Goal: Task Accomplishment & Management: Use online tool/utility

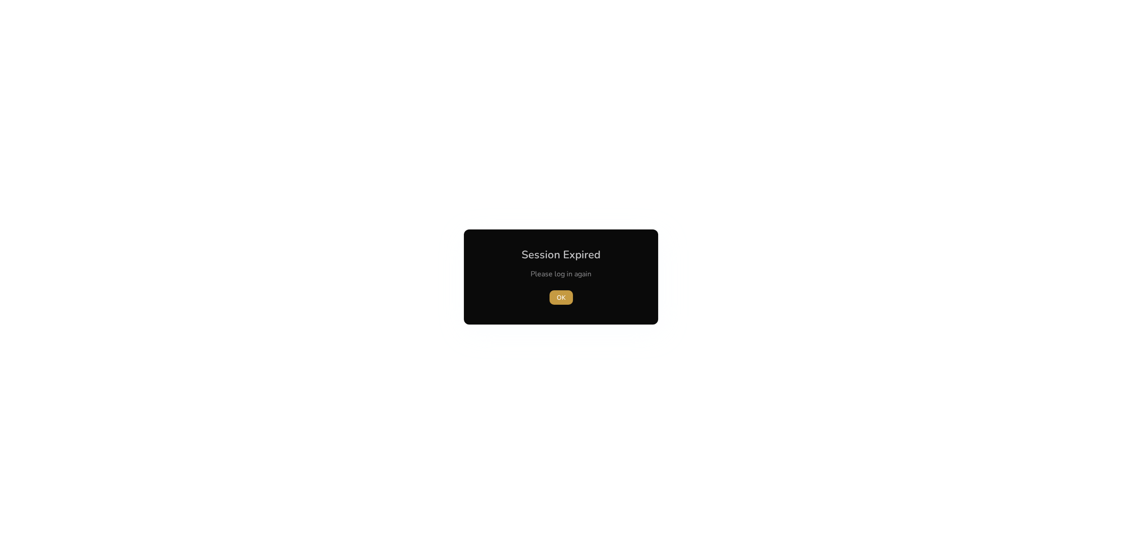
click at [561, 297] on span "OK" at bounding box center [561, 297] width 9 height 9
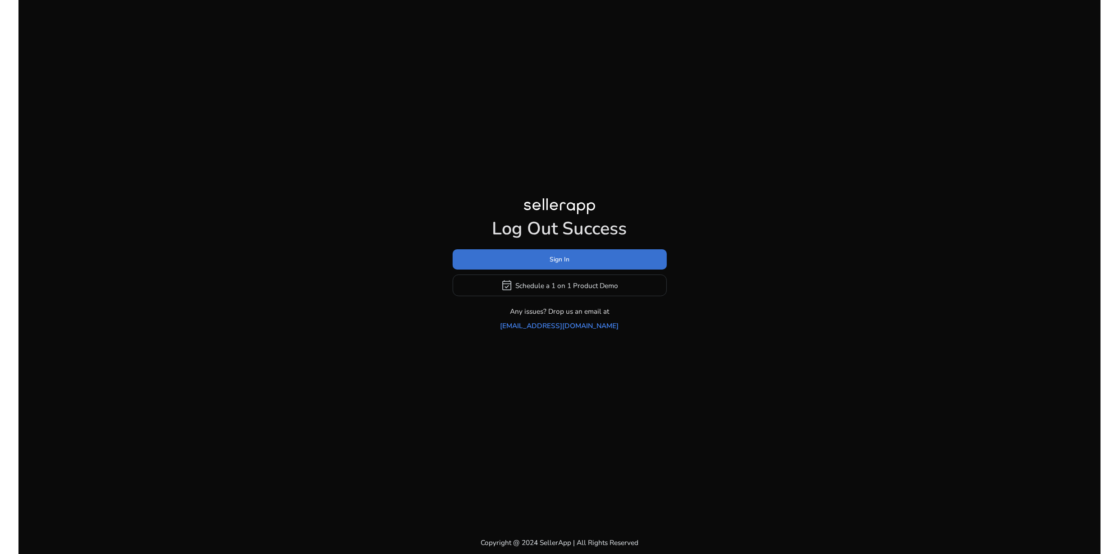
click at [557, 264] on span "Sign In" at bounding box center [560, 259] width 20 height 9
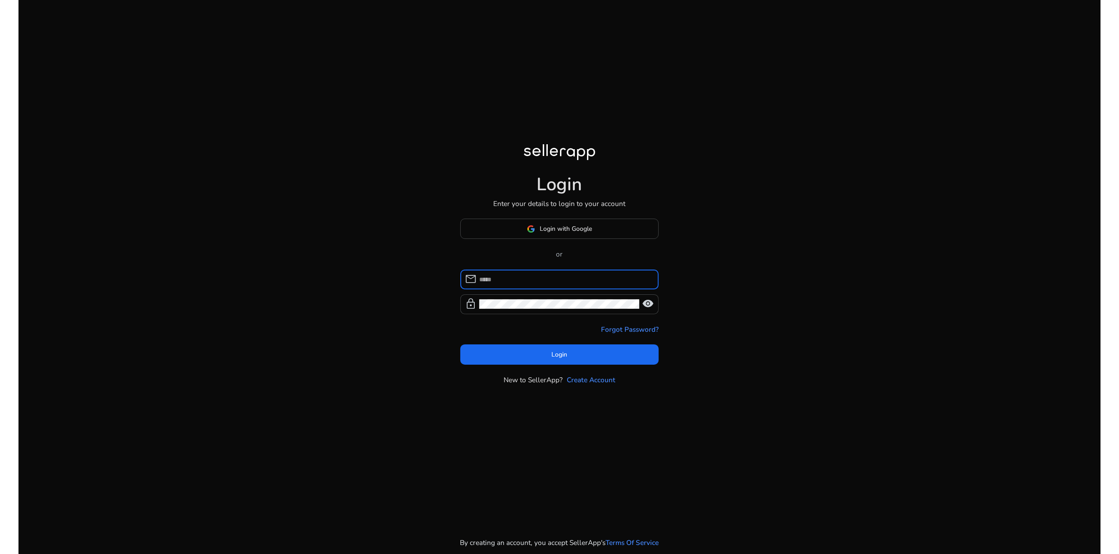
click at [553, 275] on input at bounding box center [565, 280] width 172 height 10
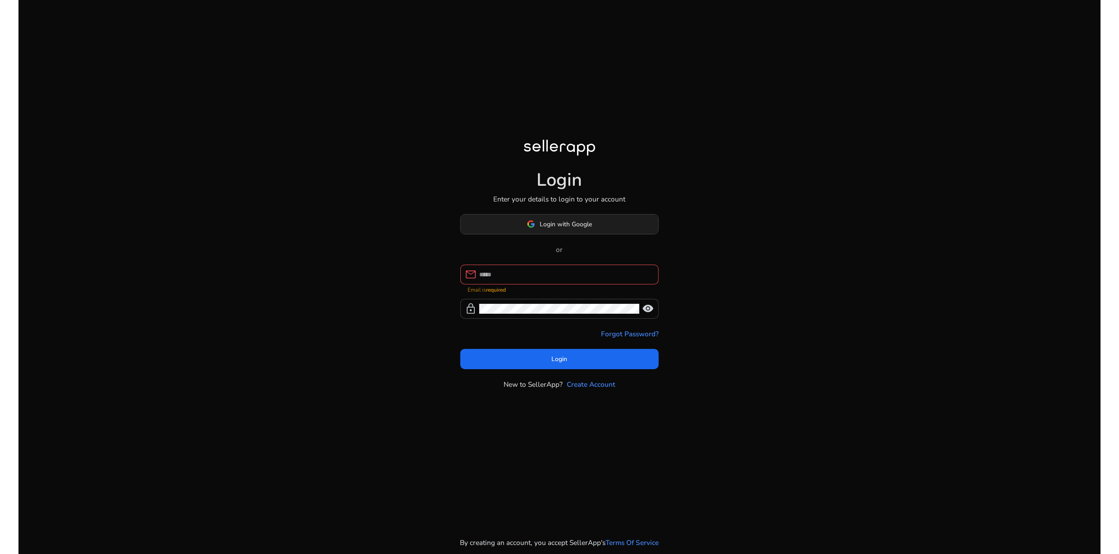
type input "**********"
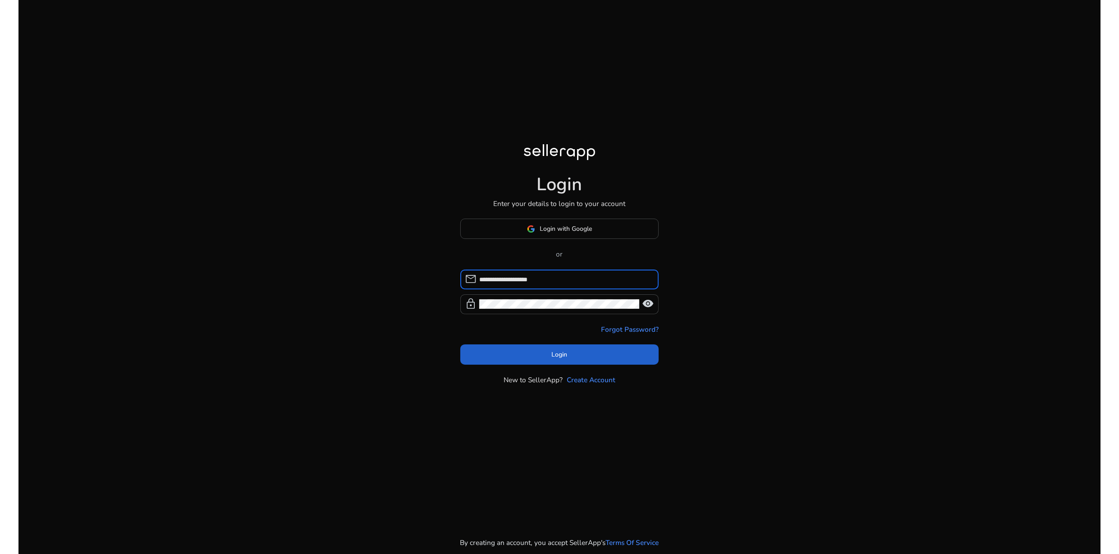
click at [591, 362] on span at bounding box center [559, 355] width 198 height 22
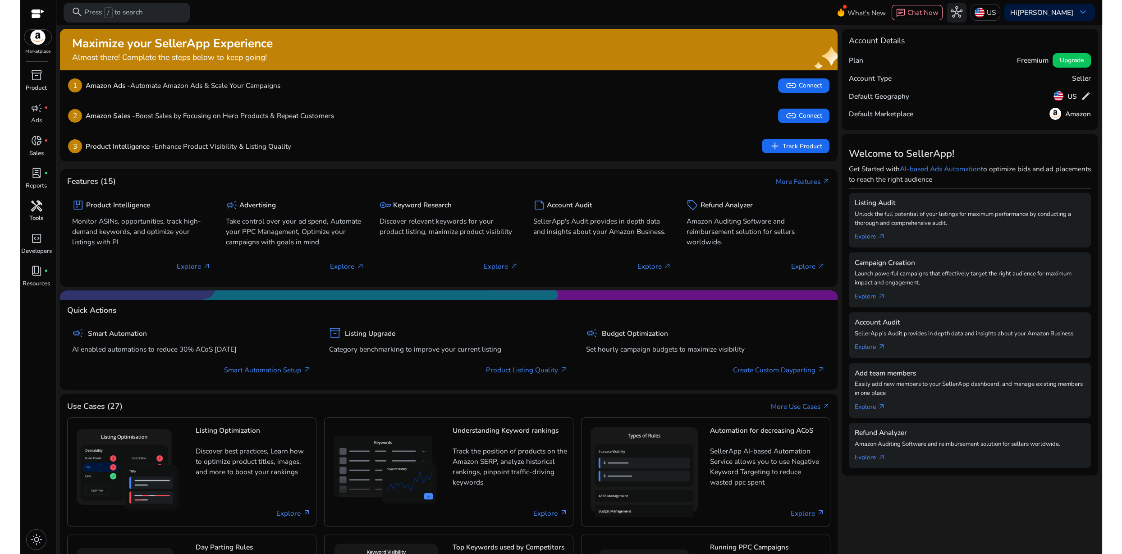
click at [42, 214] on p "Tools" at bounding box center [36, 218] width 14 height 9
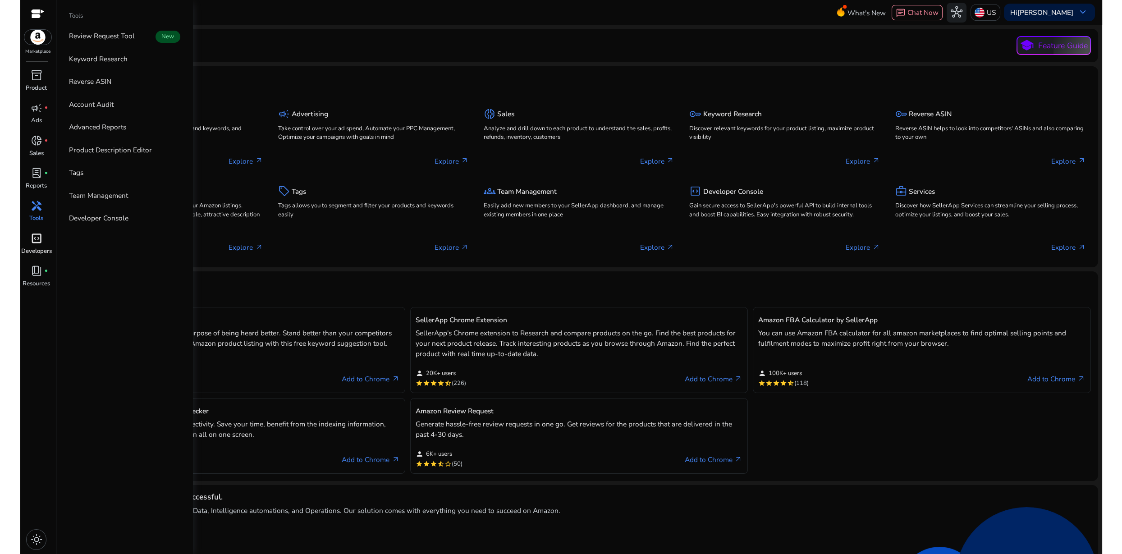
click at [41, 250] on p "Developers" at bounding box center [36, 251] width 31 height 9
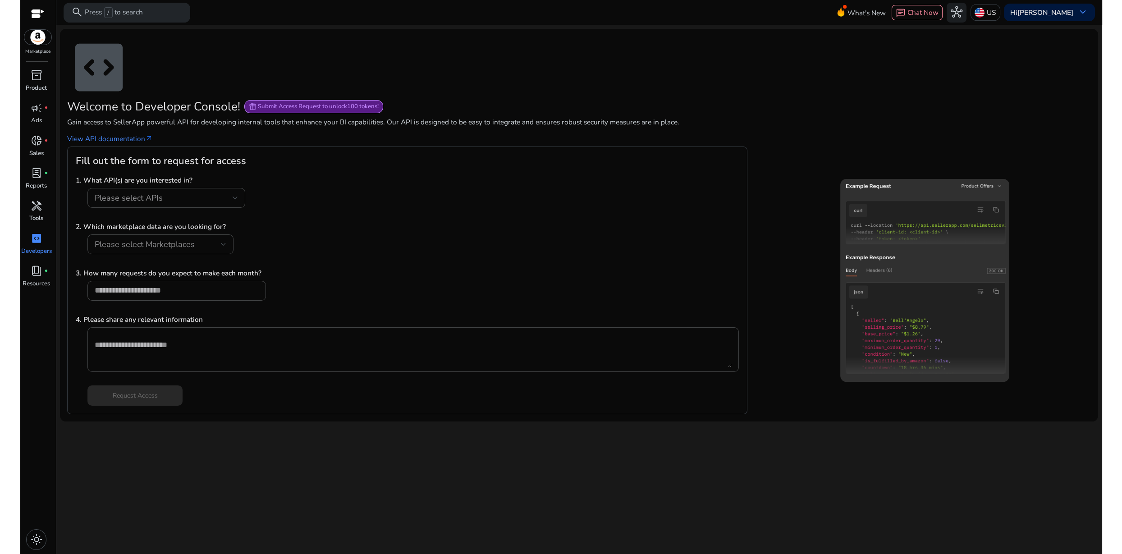
click at [40, 245] on div "code_blocks" at bounding box center [37, 239] width 28 height 16
click at [32, 278] on div "book_4 fiber_manual_record" at bounding box center [37, 271] width 28 height 16
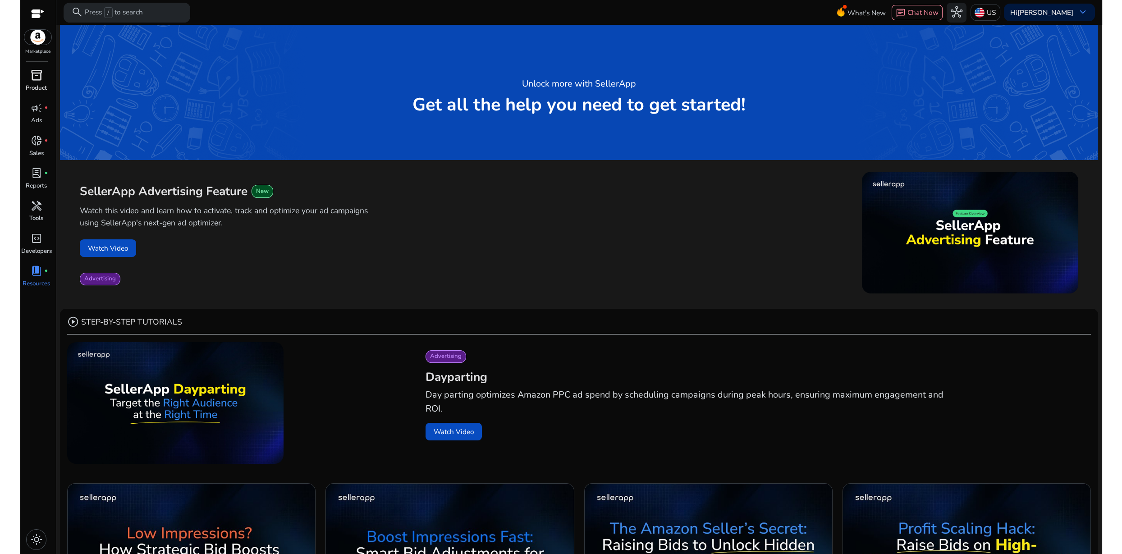
click at [35, 81] on span "inventory_2" at bounding box center [37, 75] width 12 height 12
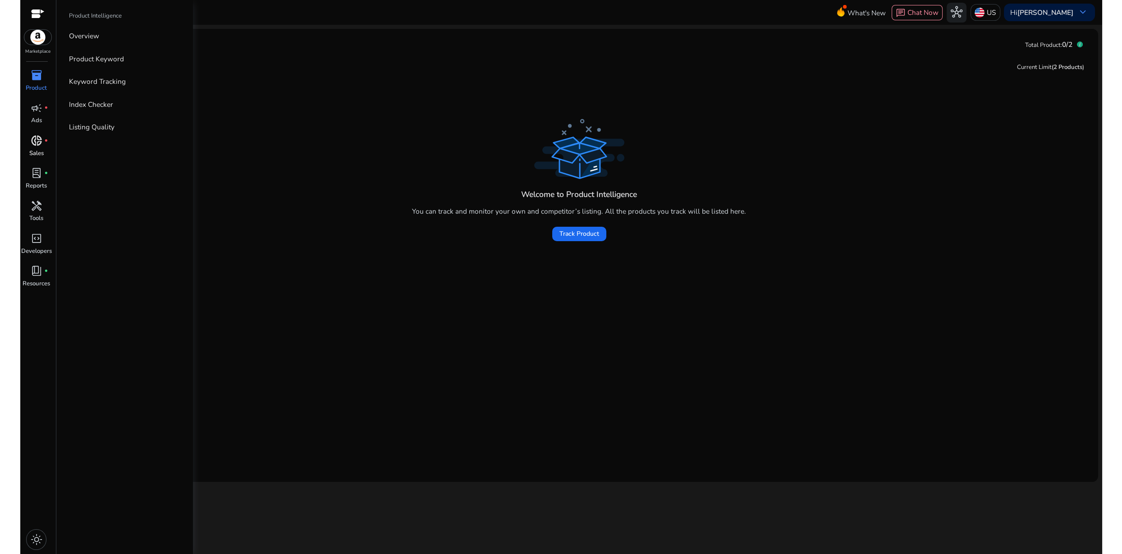
click at [41, 154] on p "Sales" at bounding box center [36, 153] width 14 height 9
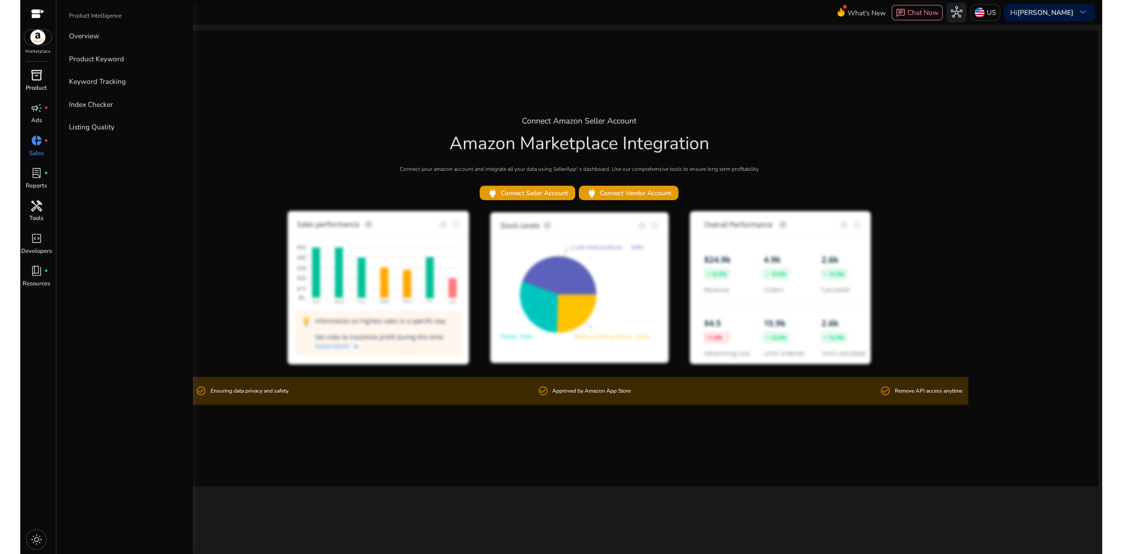
click at [38, 216] on p "Tools" at bounding box center [36, 218] width 14 height 9
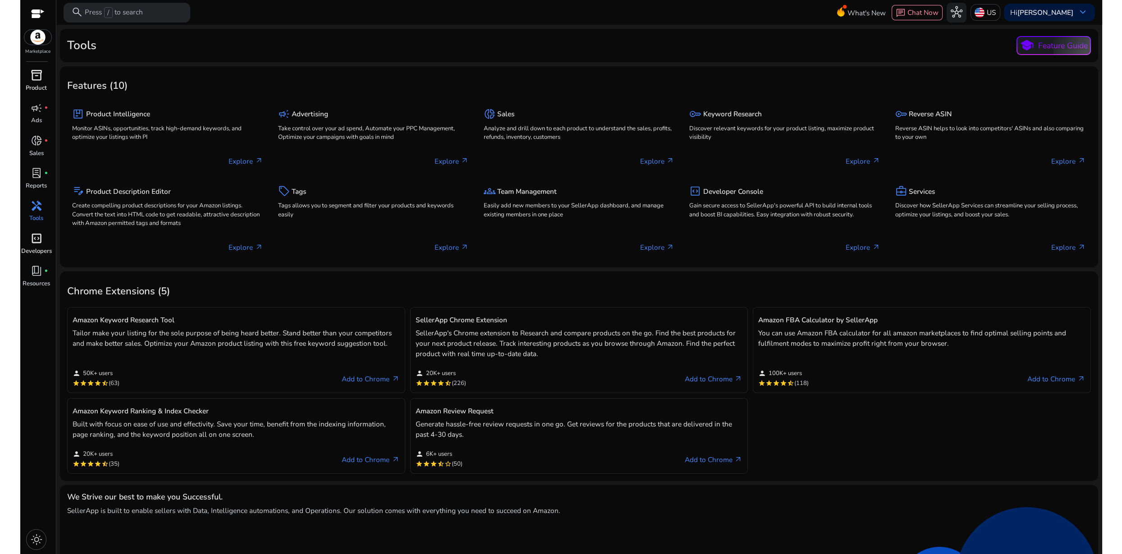
click at [46, 250] on p "Developers" at bounding box center [36, 251] width 31 height 9
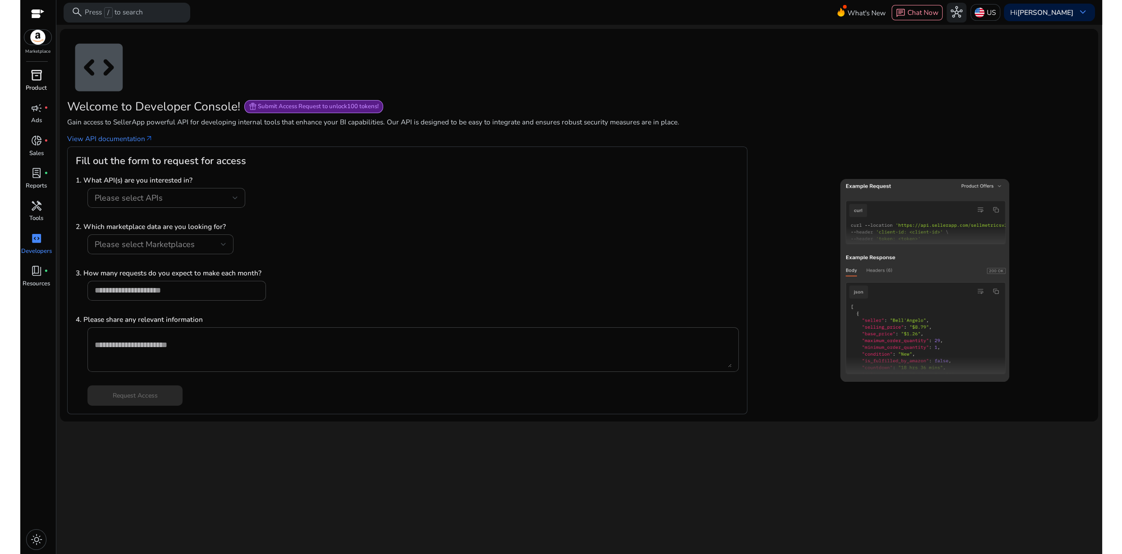
click at [308, 71] on app-icon "code_blocks" at bounding box center [579, 68] width 1024 height 64
click at [310, 68] on app-icon "code_blocks" at bounding box center [579, 68] width 1024 height 64
click at [43, 33] on img at bounding box center [37, 37] width 27 height 15
click at [38, 16] on div at bounding box center [38, 14] width 14 height 10
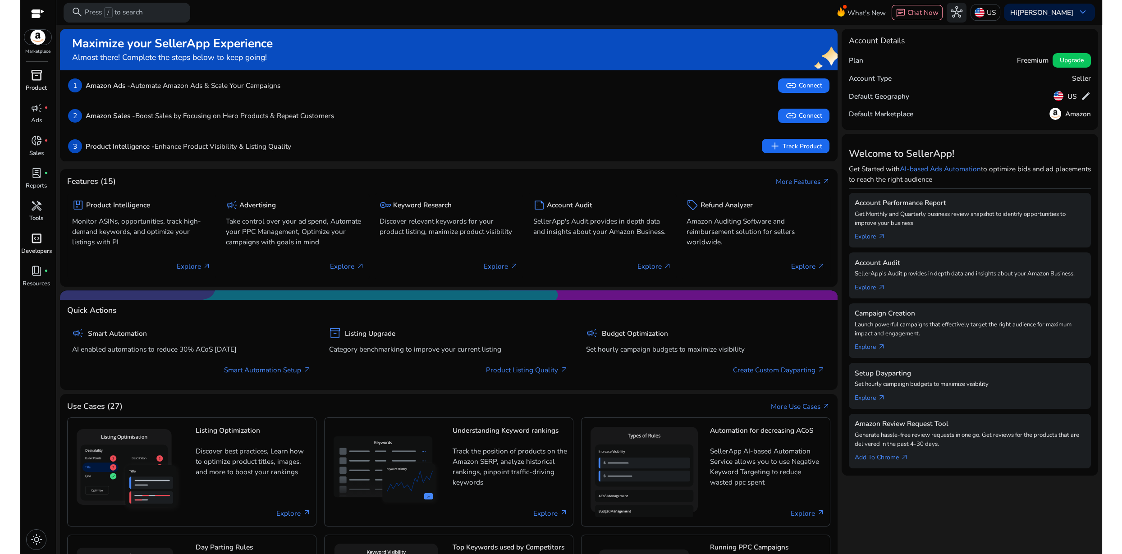
click at [41, 240] on span "code_blocks" at bounding box center [37, 239] width 12 height 12
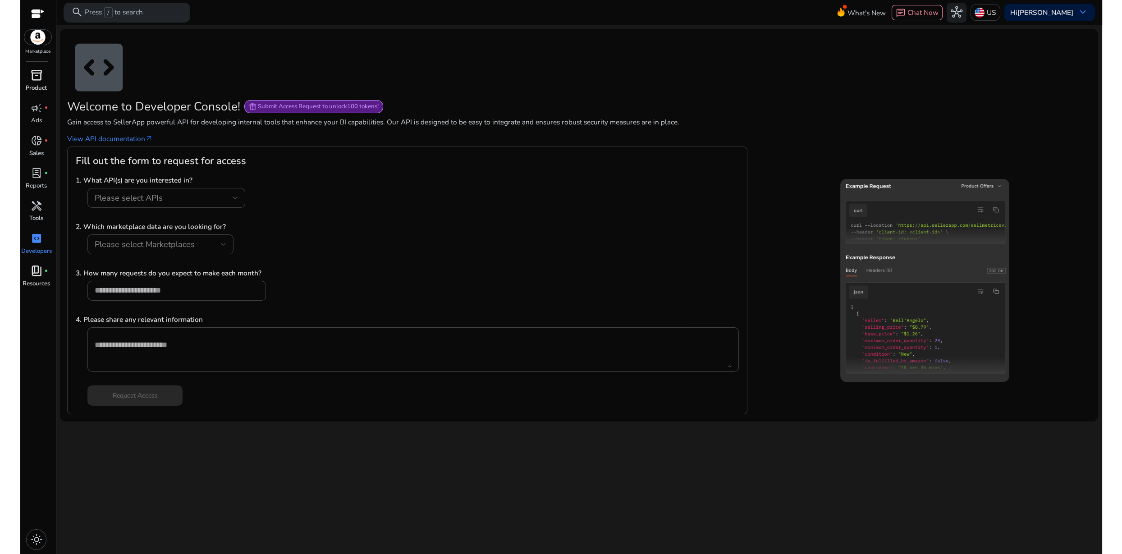
click at [37, 280] on p "Resources" at bounding box center [37, 284] width 28 height 9
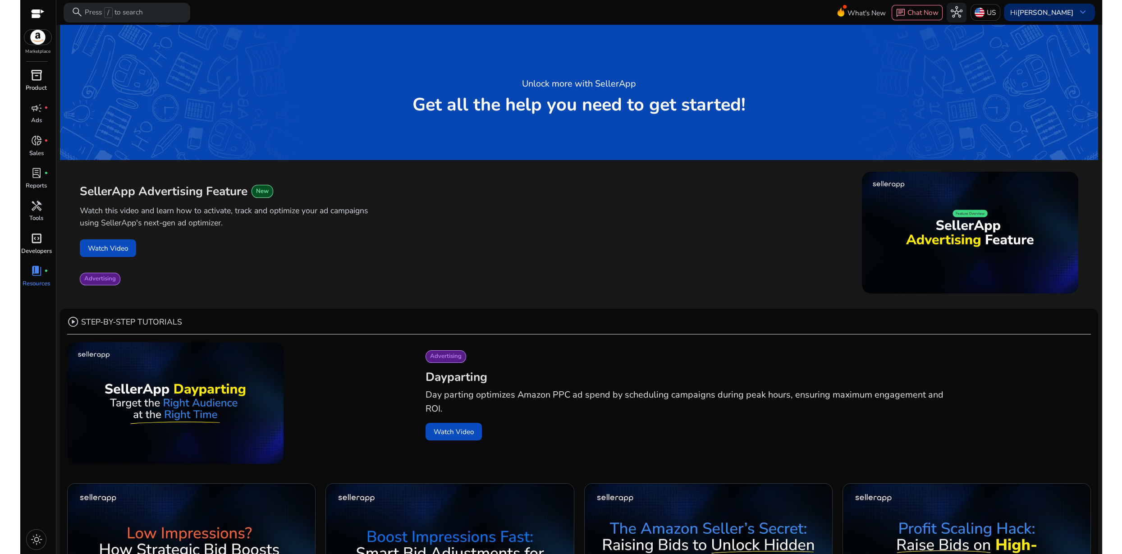
click at [1041, 13] on b "[PERSON_NAME]" at bounding box center [1046, 12] width 56 height 9
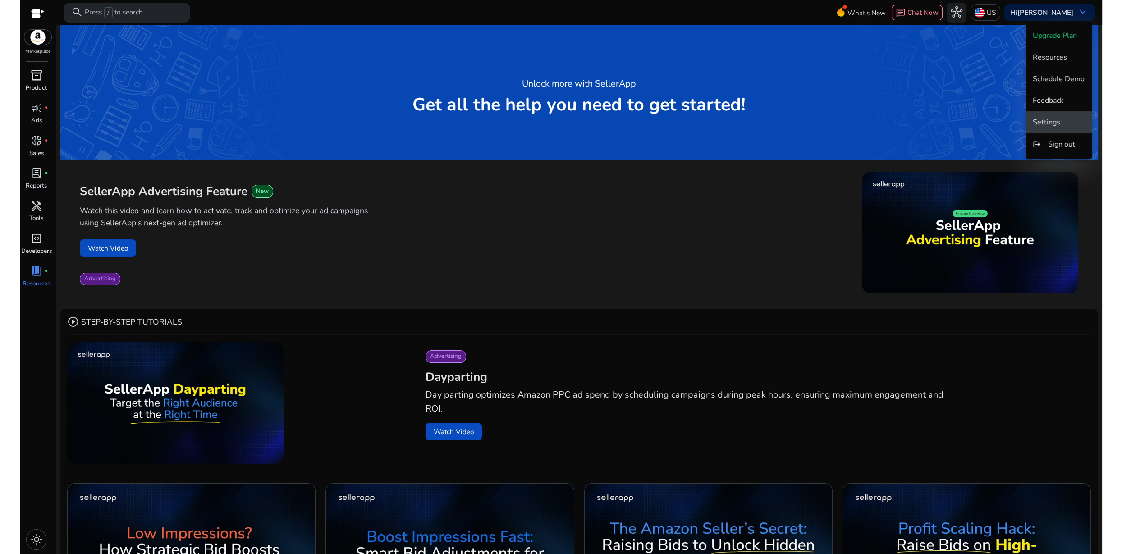
click at [1052, 124] on span "Settings" at bounding box center [1047, 122] width 28 height 10
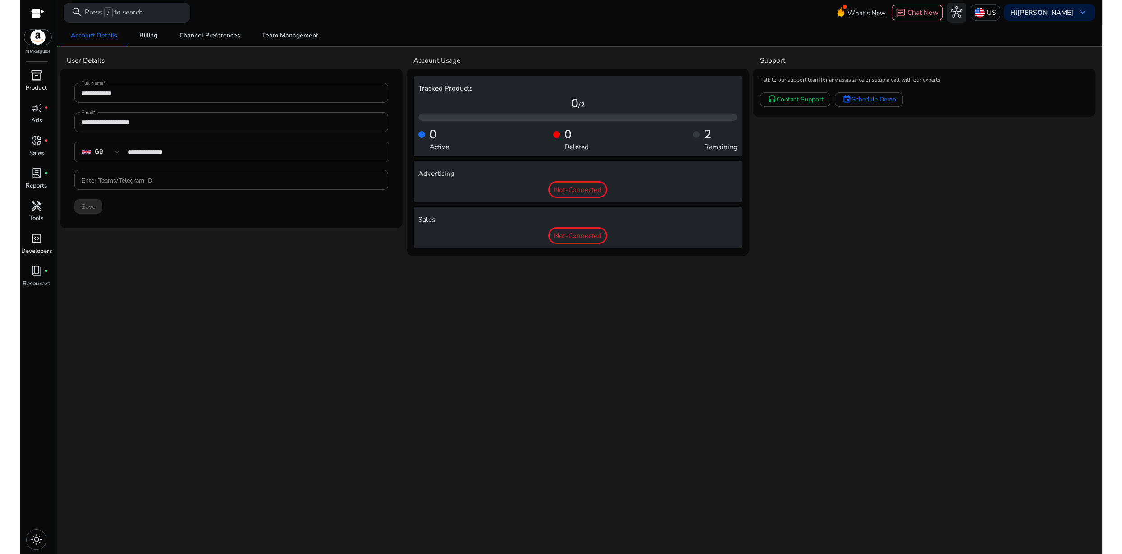
click at [863, 209] on app-user-support "Support Talk to our support team for any assistance or setup a call with our ex…" at bounding box center [924, 153] width 343 height 204
drag, startPoint x: 317, startPoint y: 315, endPoint x: 295, endPoint y: 136, distance: 180.3
click at [317, 314] on div "**********" at bounding box center [579, 289] width 1038 height 529
click at [116, 380] on div "**********" at bounding box center [579, 289] width 1038 height 529
click at [42, 267] on span "book_4" at bounding box center [37, 271] width 12 height 12
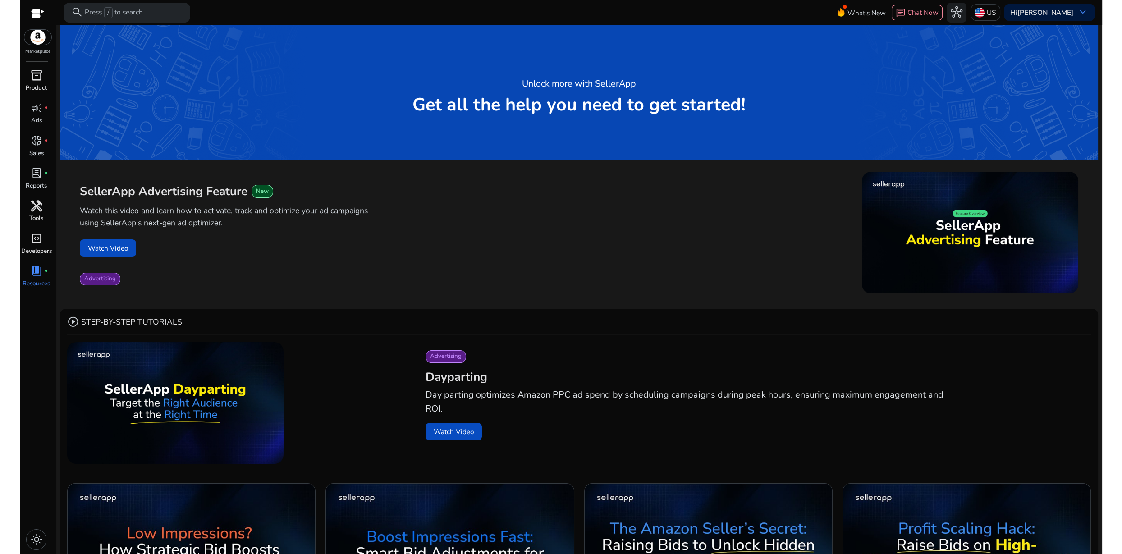
click at [43, 214] on link "handyman Tools" at bounding box center [36, 214] width 32 height 32
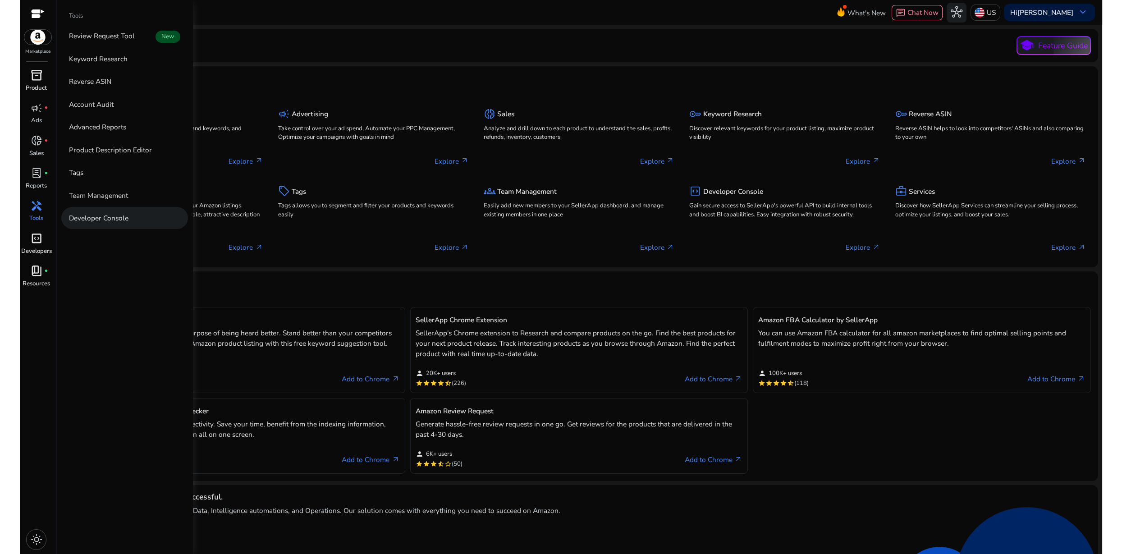
click at [74, 220] on p "Developer Console" at bounding box center [99, 218] width 60 height 10
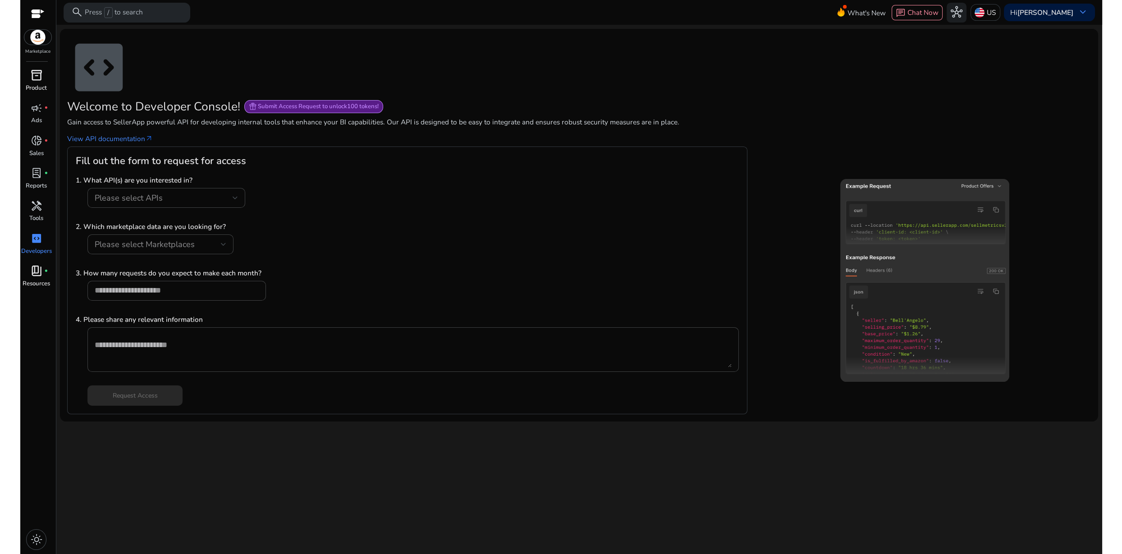
click at [553, 101] on div "Welcome to Developer Console! featured_seasonal_and_gifts Submit Access Request…" at bounding box center [579, 107] width 1024 height 14
click at [33, 218] on p "Tools" at bounding box center [36, 218] width 14 height 9
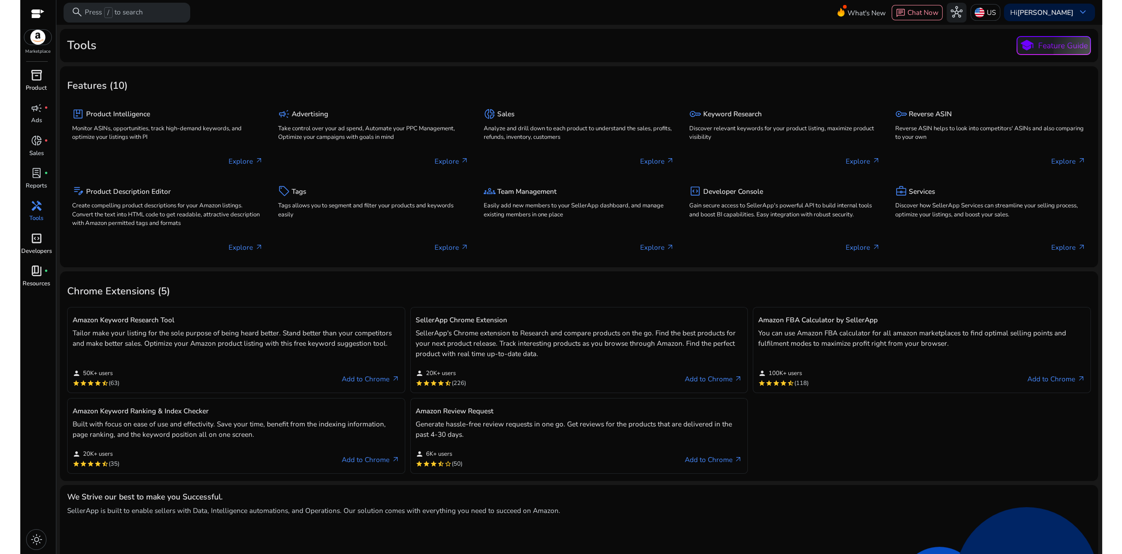
click at [368, 83] on div "Features (10)" at bounding box center [579, 85] width 1024 height 23
click at [35, 237] on span "code_blocks" at bounding box center [37, 239] width 12 height 12
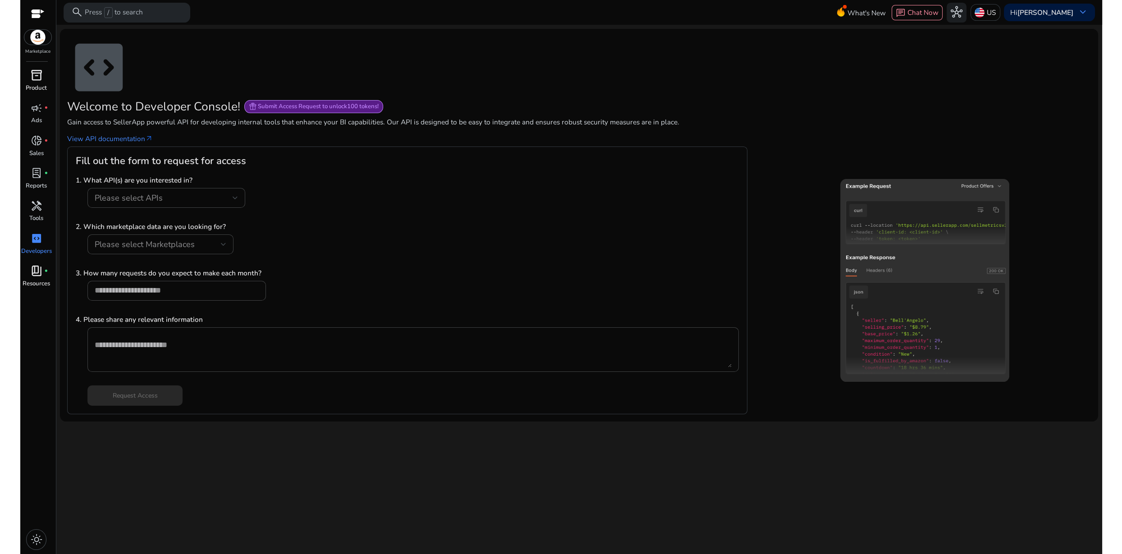
click at [35, 237] on span "code_blocks" at bounding box center [37, 239] width 12 height 12
click at [105, 139] on link "View API documentation arrow_outward" at bounding box center [110, 138] width 86 height 10
click at [357, 203] on div "Please select APIs" at bounding box center [407, 202] width 663 height 29
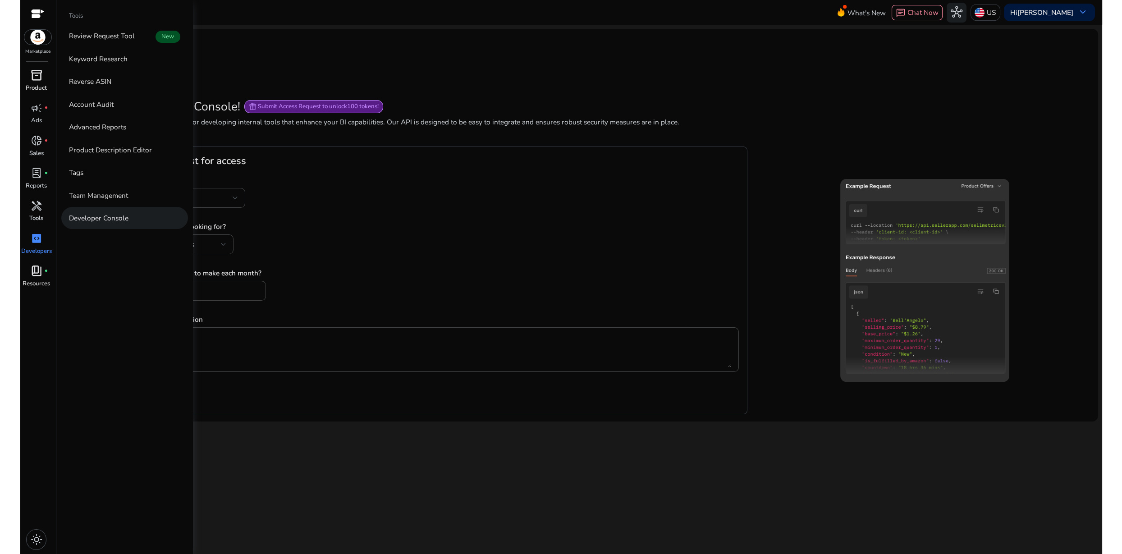
click at [96, 217] on p "Developer Console" at bounding box center [99, 218] width 60 height 10
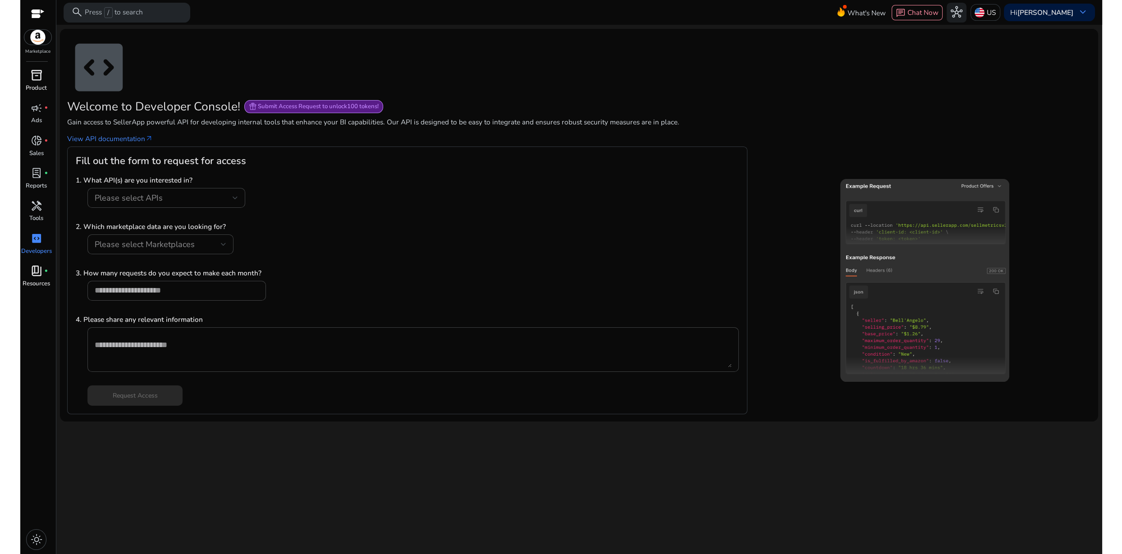
click at [306, 118] on p "Gain access to SellerApp powerful API for developing internal tools that enhanc…" at bounding box center [579, 122] width 1024 height 10
click at [293, 106] on span "Submit Access Request to unlock 100 tokens!" at bounding box center [318, 107] width 121 height 8
click at [42, 536] on span "light_mode" at bounding box center [37, 540] width 12 height 12
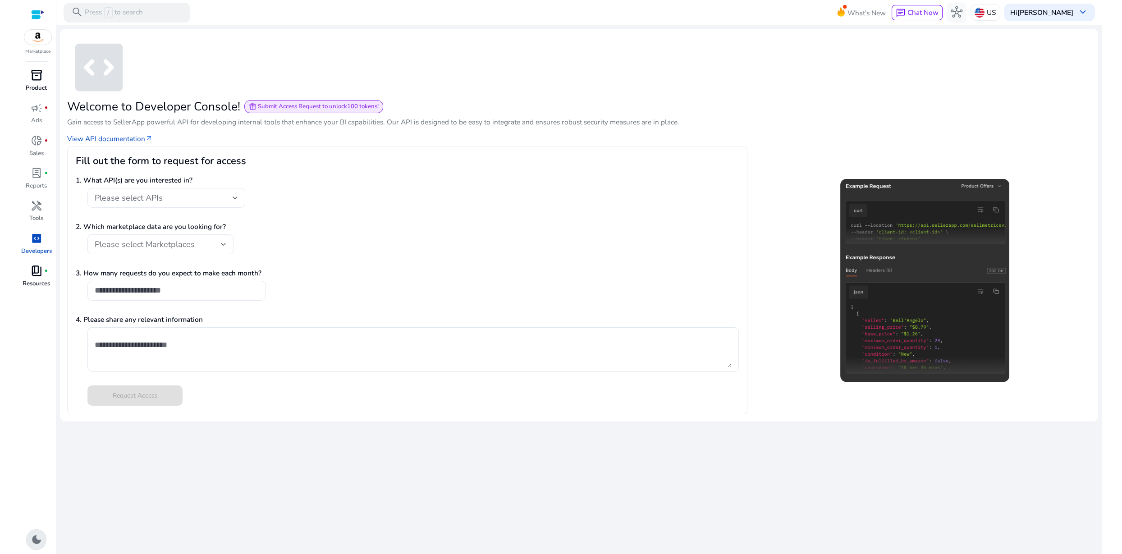
click at [40, 538] on span "dark_mode" at bounding box center [37, 540] width 12 height 12
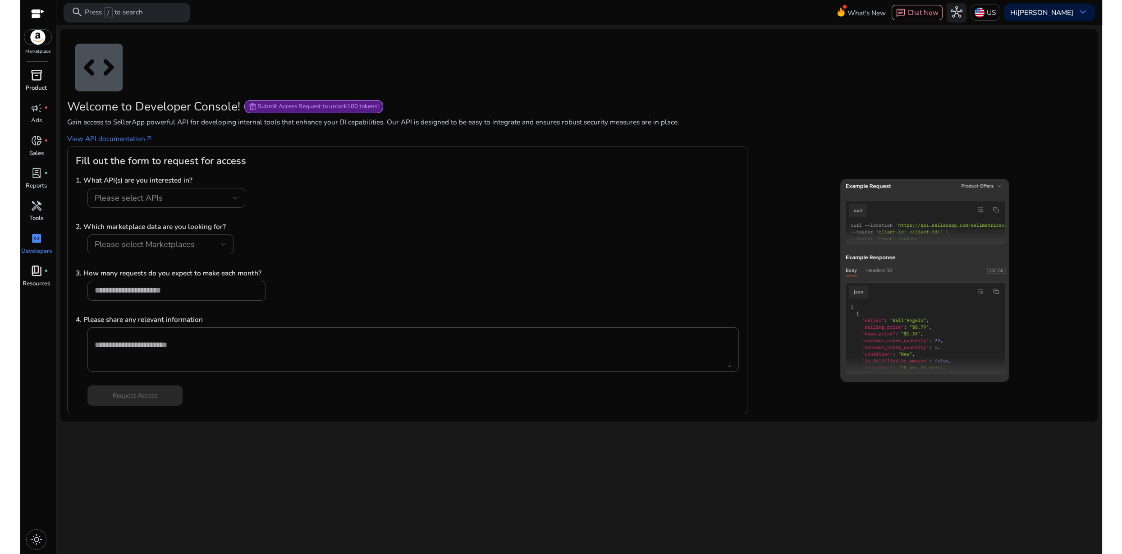
click at [285, 482] on div "We are getting things ready for you... code_blocks Welcome to Developer Console…" at bounding box center [579, 289] width 1038 height 529
drag, startPoint x: 1009, startPoint y: 75, endPoint x: 1010, endPoint y: 34, distance: 41.5
click at [1010, 74] on app-icon "code_blocks" at bounding box center [579, 68] width 1024 height 64
click at [996, 14] on p "US" at bounding box center [991, 13] width 9 height 16
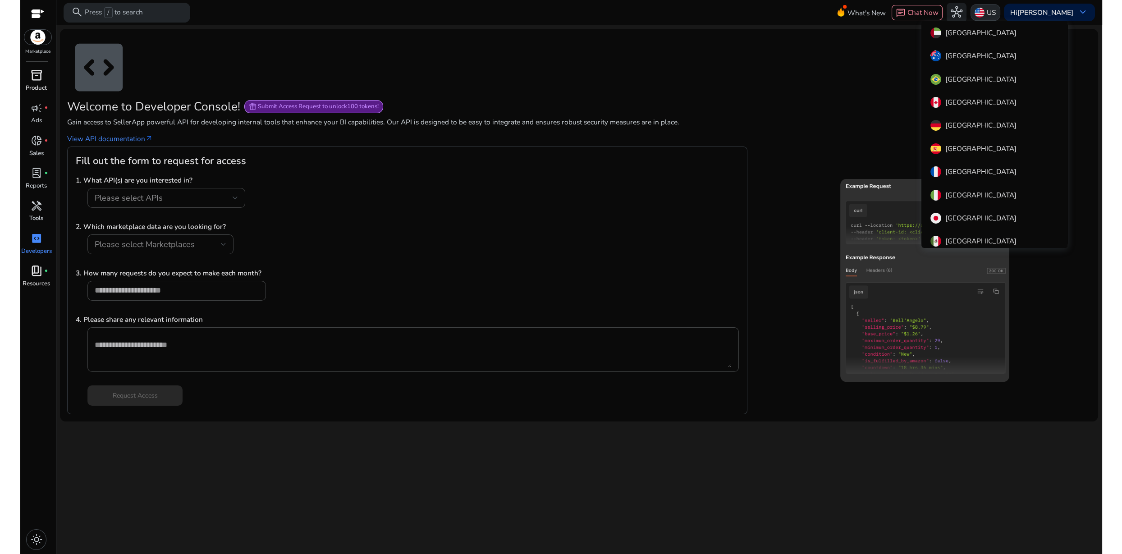
scroll to position [139, 0]
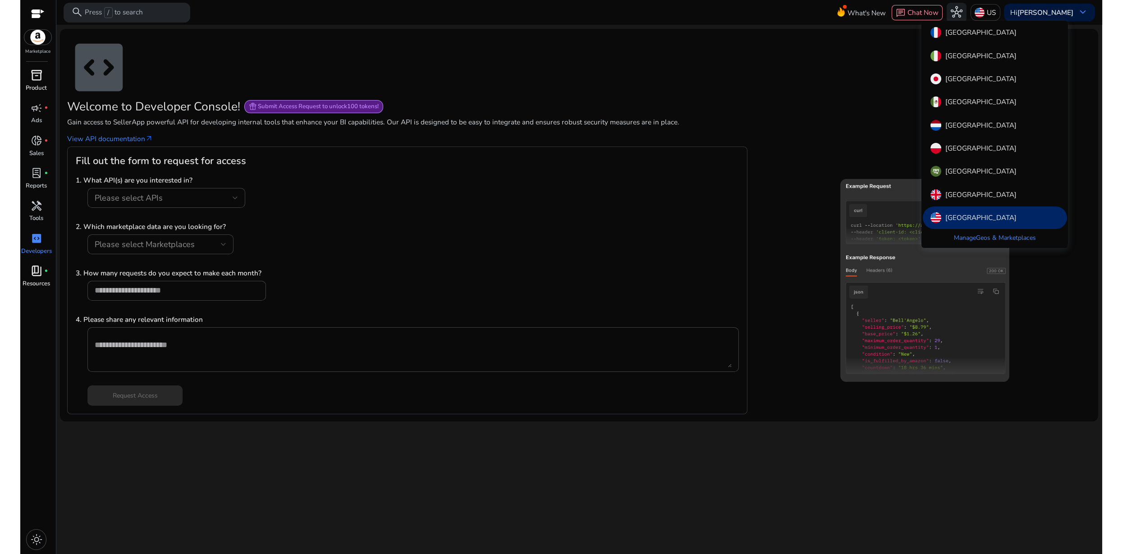
click at [997, 13] on div at bounding box center [561, 277] width 1122 height 554
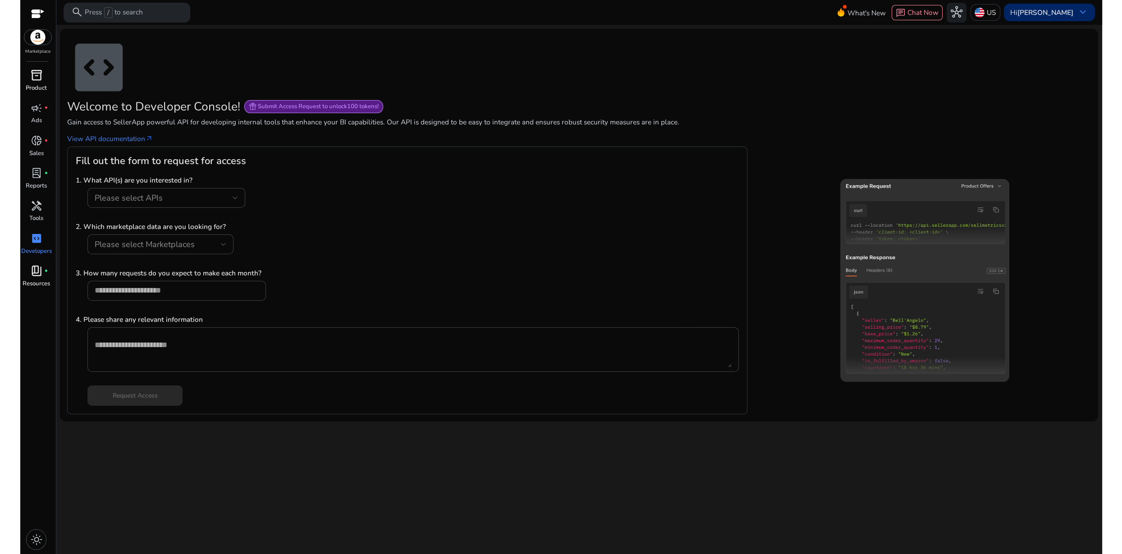
click at [1048, 16] on b "[PERSON_NAME]" at bounding box center [1046, 12] width 56 height 9
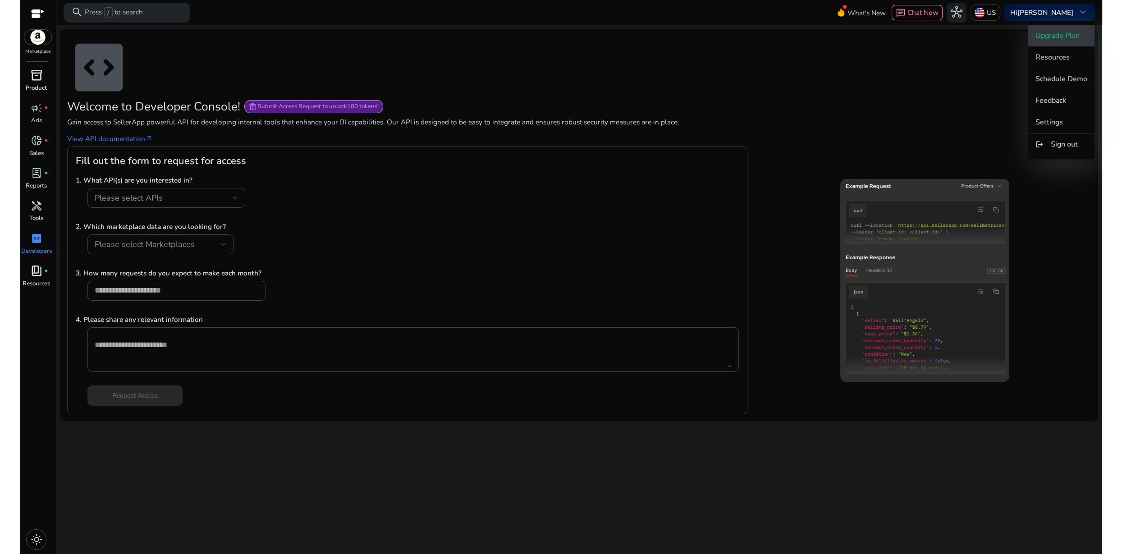
click at [1047, 36] on span "Upgrade Plan" at bounding box center [1058, 36] width 44 height 10
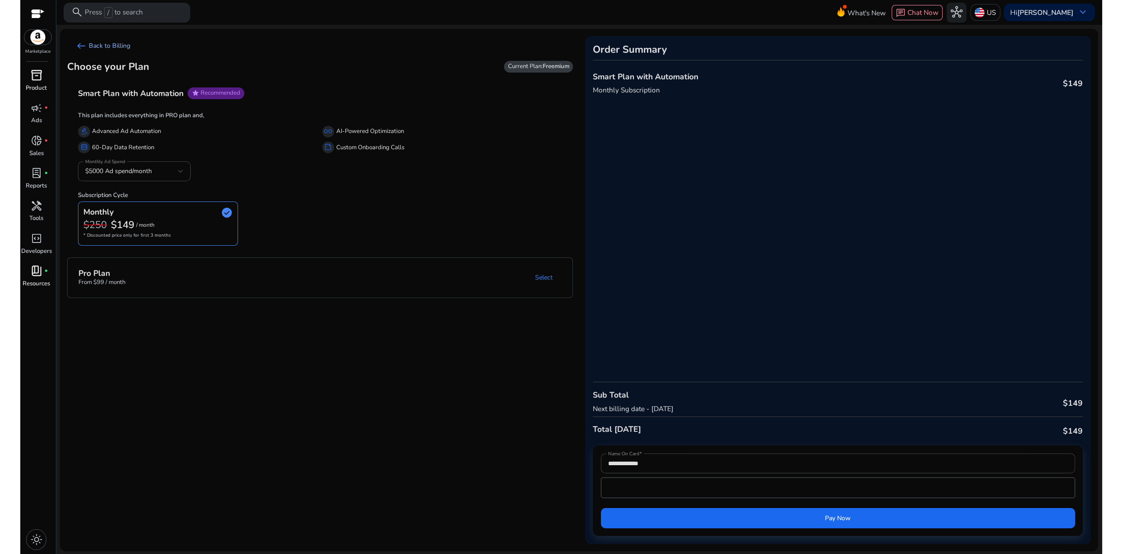
click at [114, 52] on link "arrow_left_alt Back to Billing" at bounding box center [102, 46] width 71 height 20
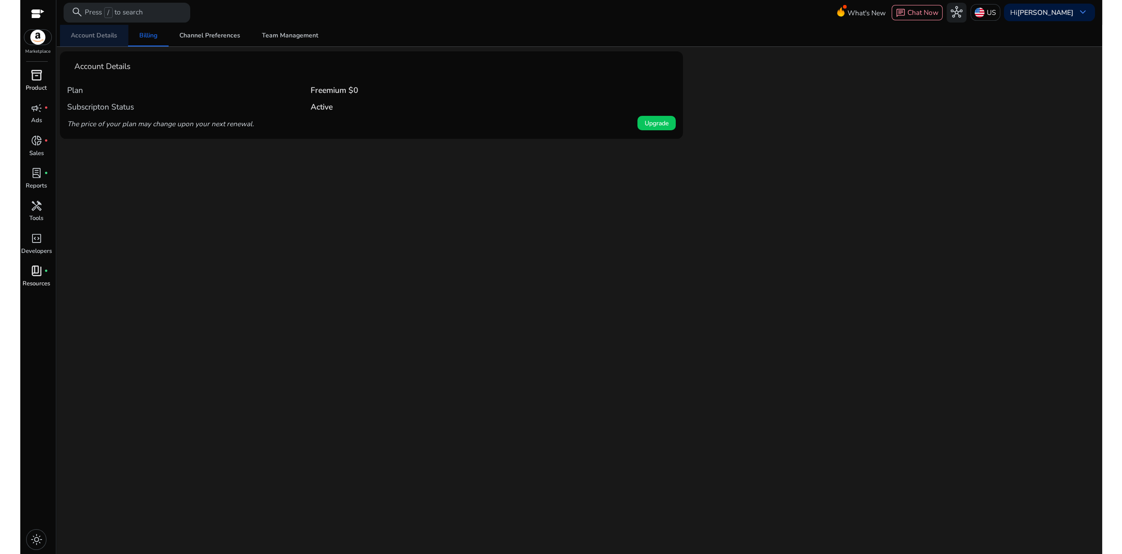
click at [111, 40] on span "Account Details" at bounding box center [94, 36] width 46 height 22
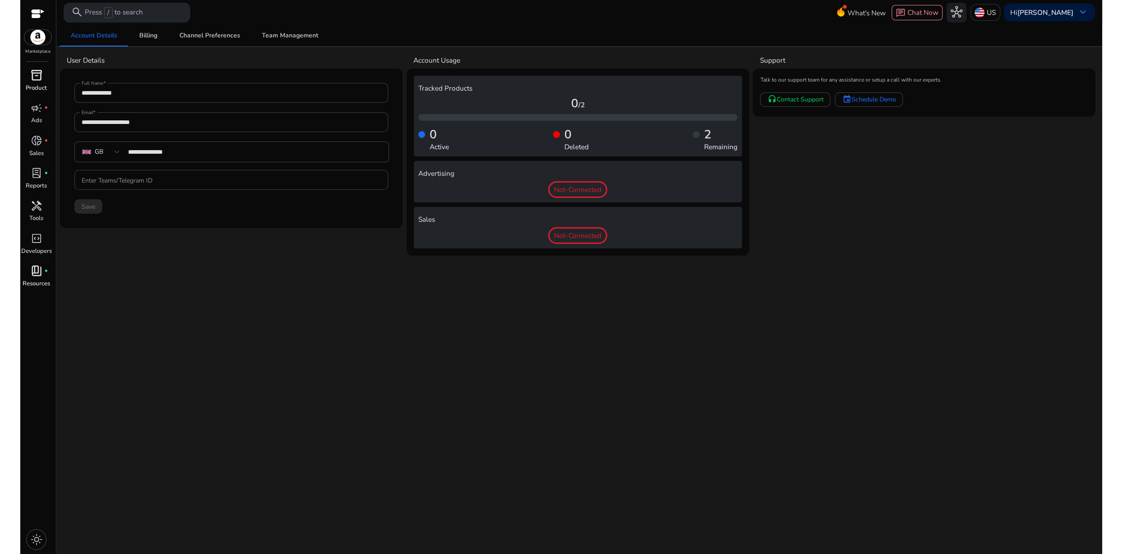
drag, startPoint x: 505, startPoint y: 293, endPoint x: 503, endPoint y: 287, distance: 6.0
click at [505, 293] on div "**********" at bounding box center [579, 289] width 1038 height 529
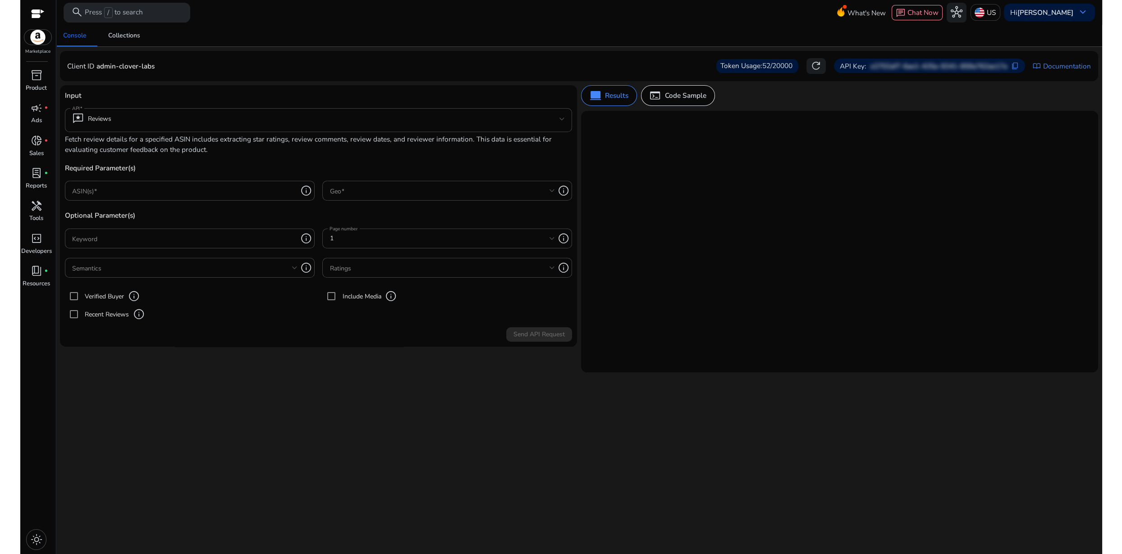
click at [897, 394] on div "We are getting things ready for you... Console Collections Client ID admin-clov…" at bounding box center [579, 289] width 1038 height 529
click at [813, 65] on span "refresh" at bounding box center [816, 66] width 12 height 12
click at [881, 64] on p "e2702af7-6ae1-425a-9241-659a762ae17a" at bounding box center [939, 66] width 137 height 10
